Goal: Navigation & Orientation: Find specific page/section

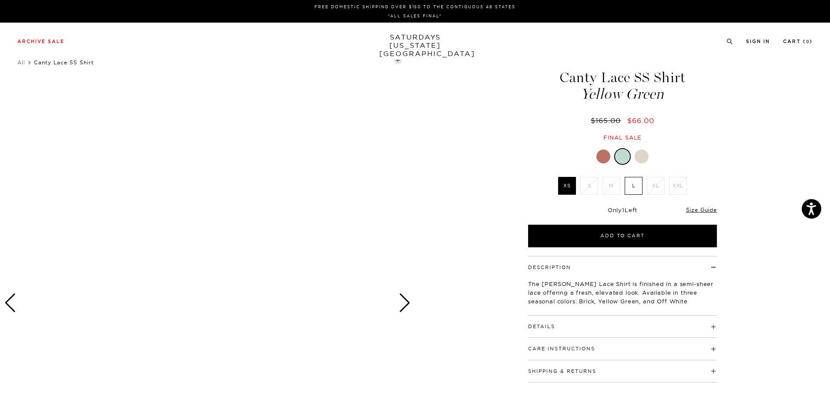
click at [408, 305] on div "Next slide" at bounding box center [405, 303] width 12 height 19
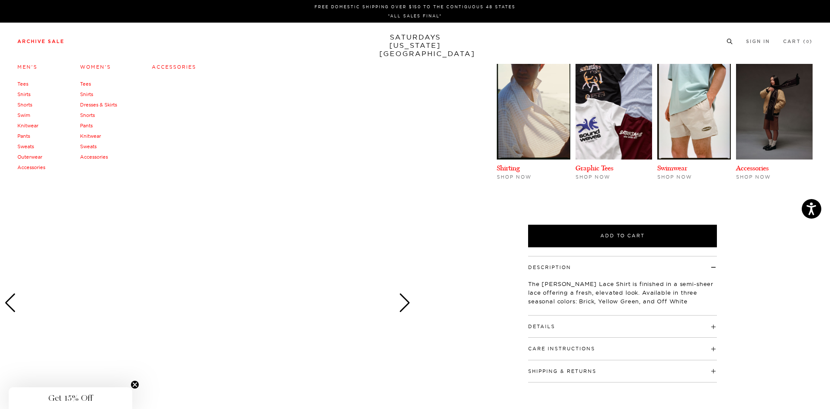
click at [33, 41] on link "Archive Sale" at bounding box center [40, 41] width 47 height 5
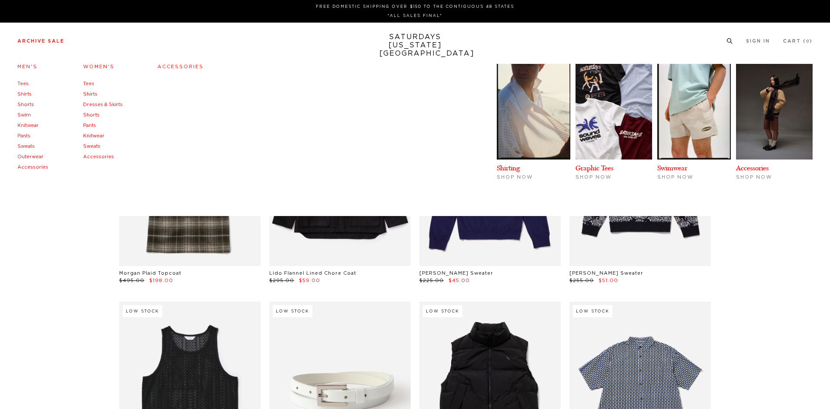
click at [20, 92] on link "Shirts" at bounding box center [24, 94] width 14 height 5
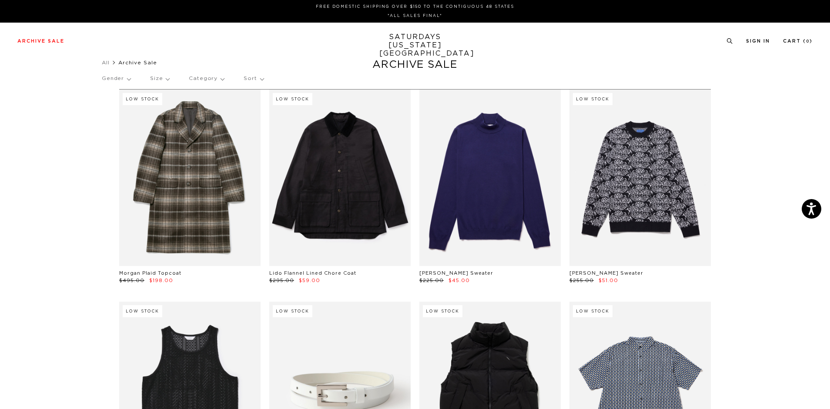
click at [219, 80] on p "Category" at bounding box center [206, 79] width 35 height 20
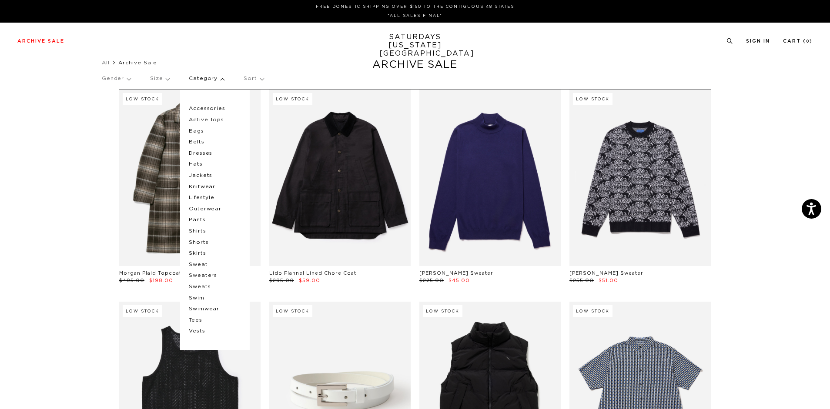
click at [201, 233] on p "Shirts" at bounding box center [215, 231] width 52 height 11
click at [202, 231] on p "Shirts" at bounding box center [215, 231] width 52 height 11
